Goal: Information Seeking & Learning: Compare options

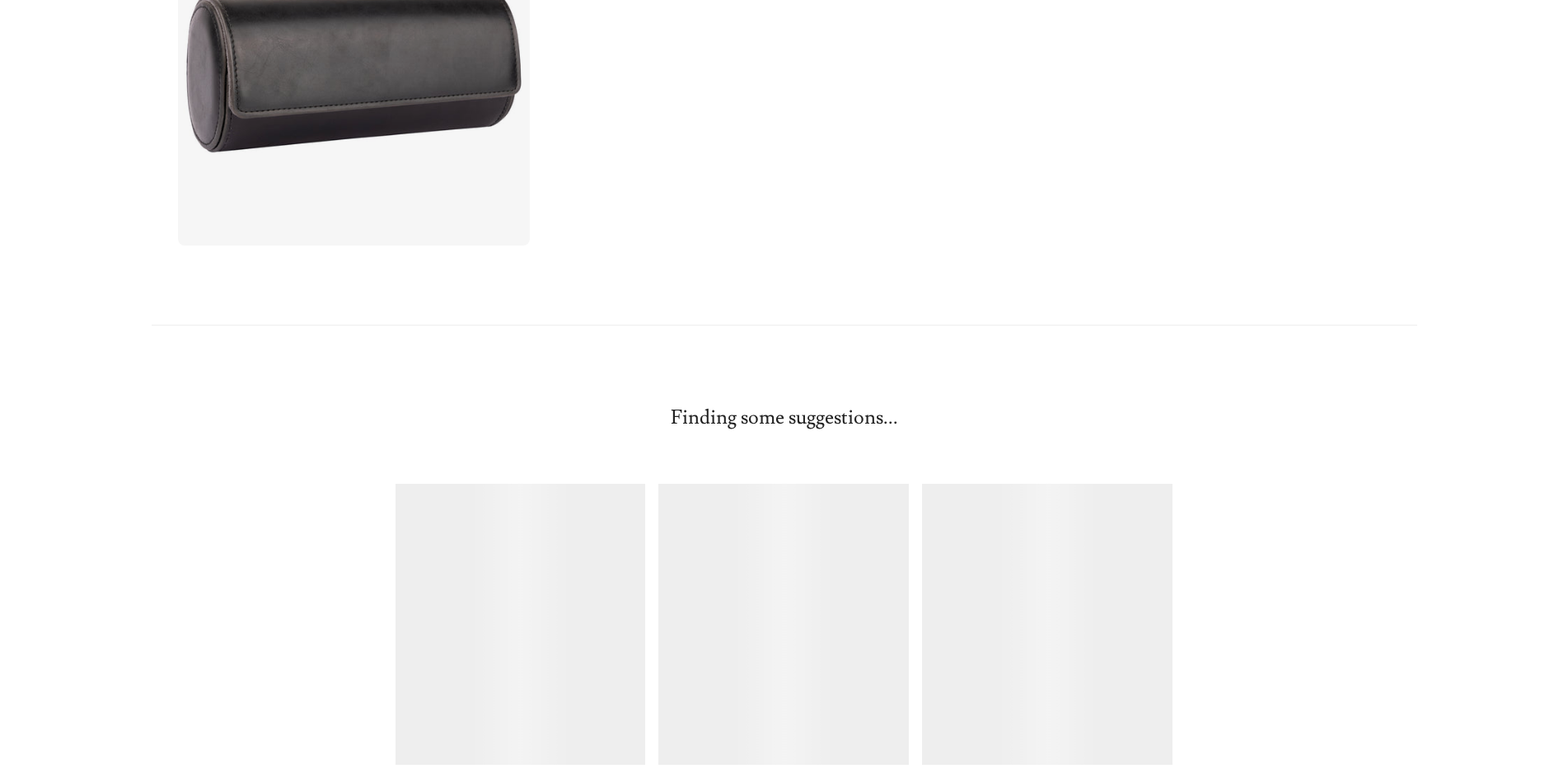
scroll to position [1098, 0]
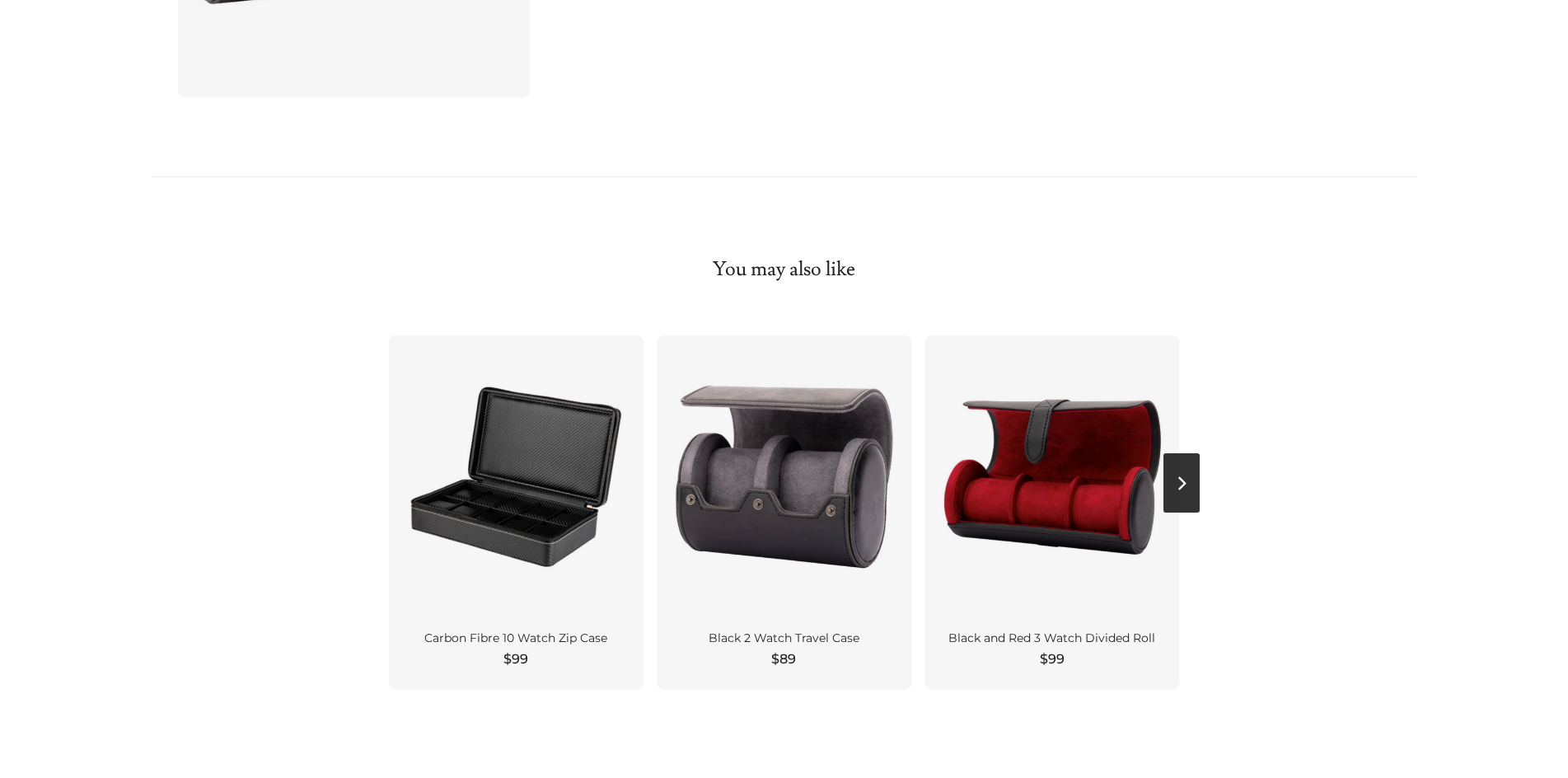
click at [1175, 485] on button "Next" at bounding box center [1181, 483] width 37 height 59
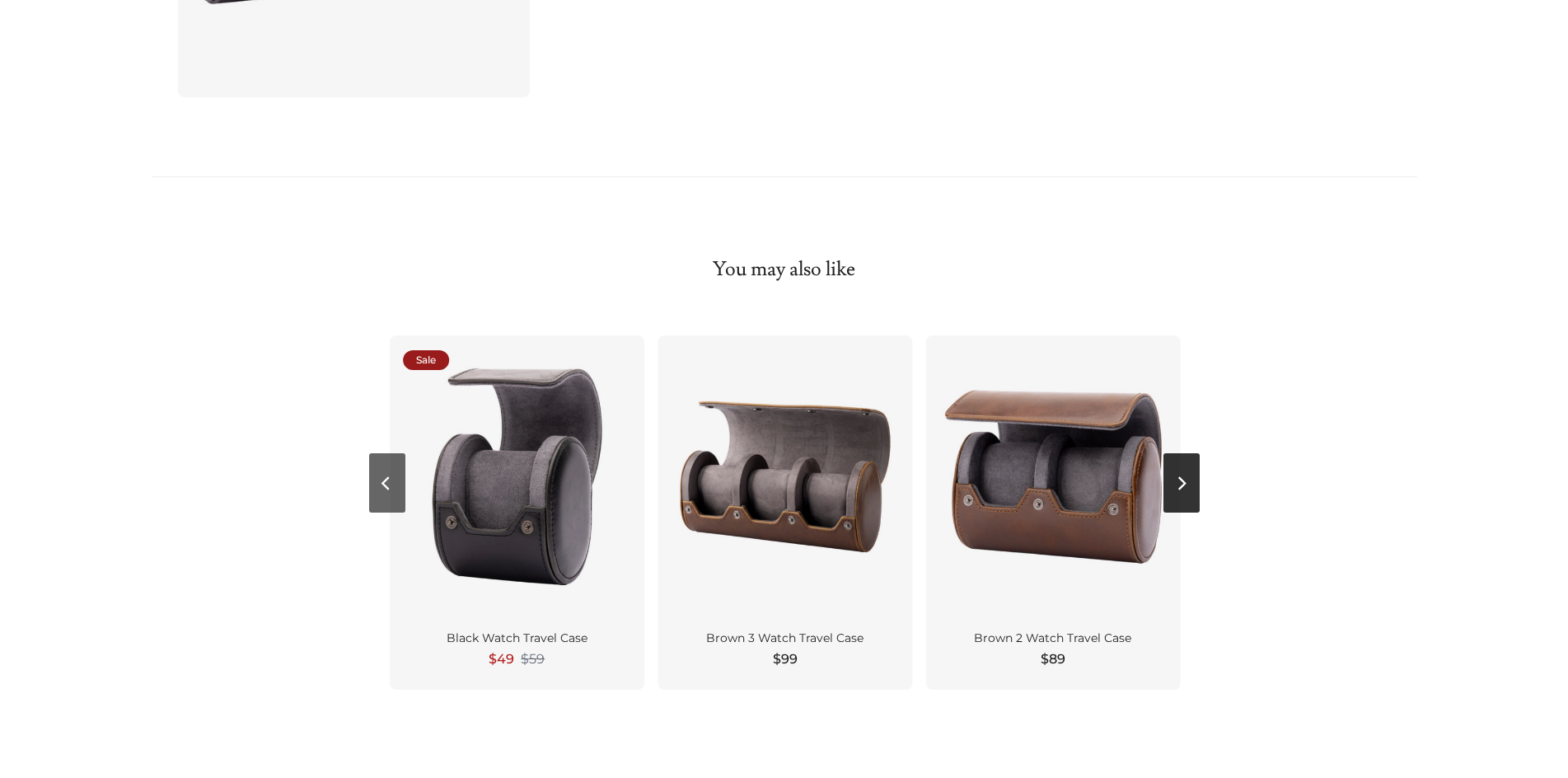
click at [1175, 485] on button "Next" at bounding box center [1181, 483] width 37 height 59
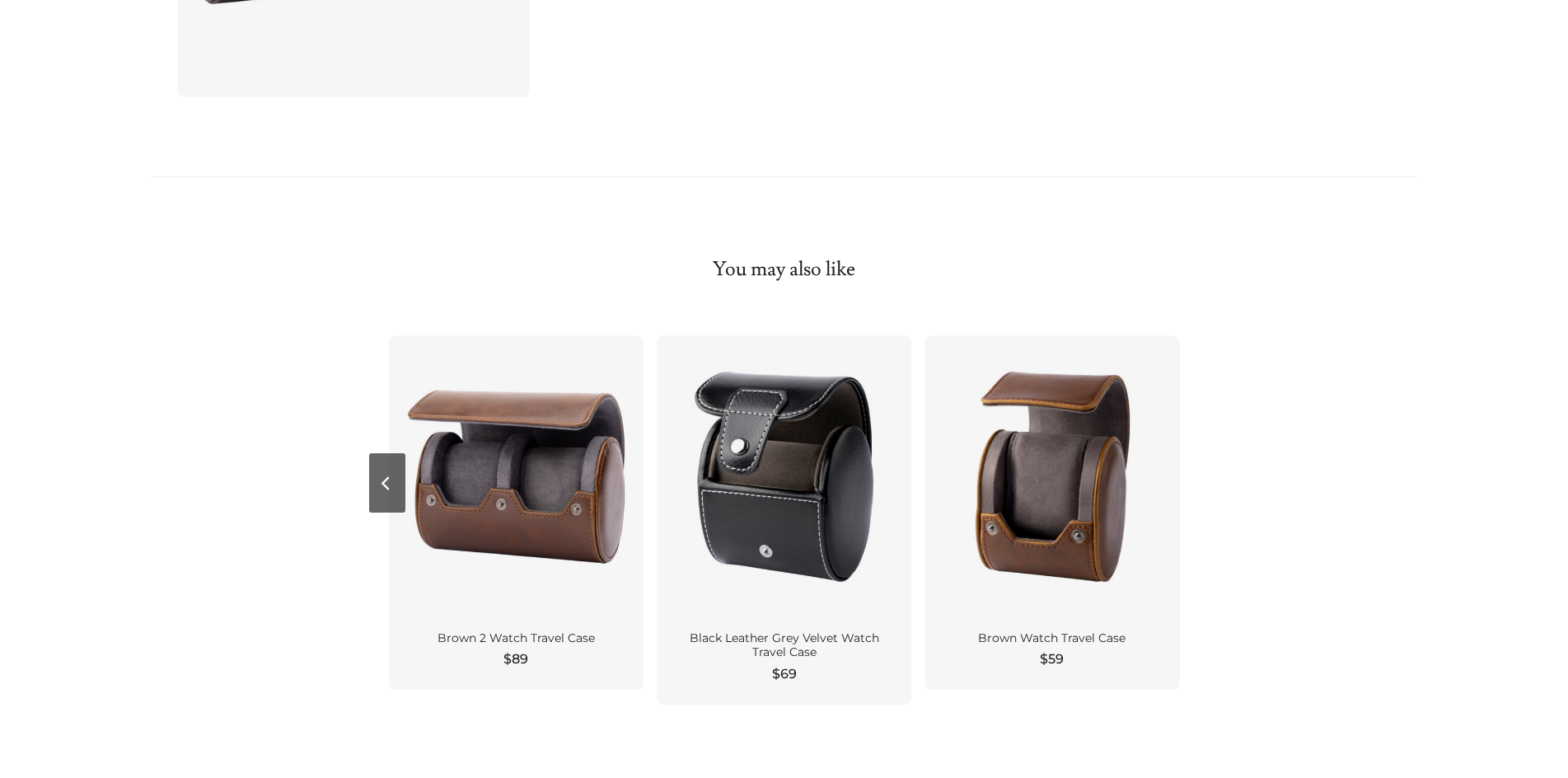
click at [1175, 485] on div at bounding box center [1052, 476] width 255 height 282
